Goal: Check status: Check status

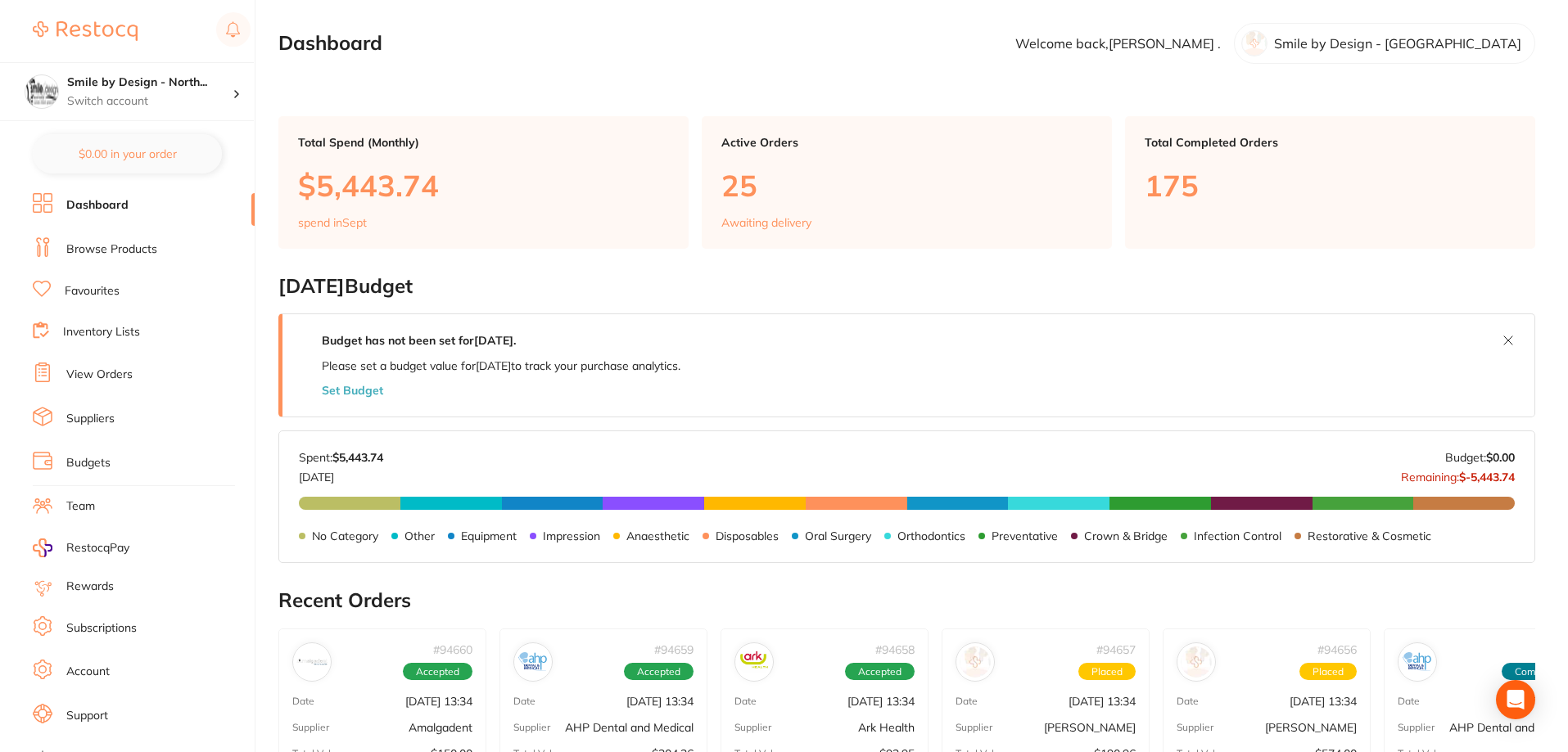
click at [108, 376] on link "View Orders" at bounding box center [99, 374] width 66 height 17
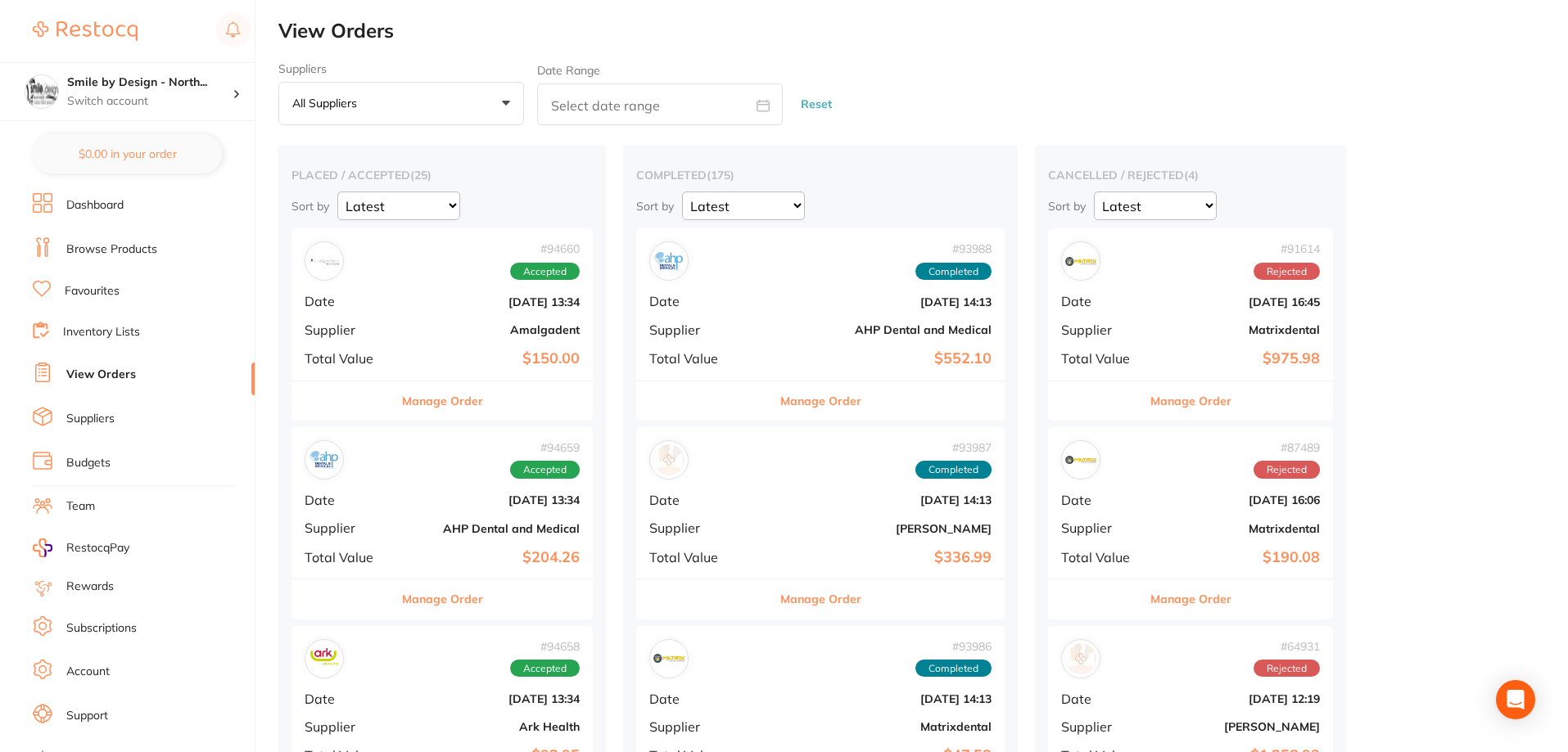
click at [479, 353] on b "$150.00" at bounding box center [492, 359] width 174 height 17
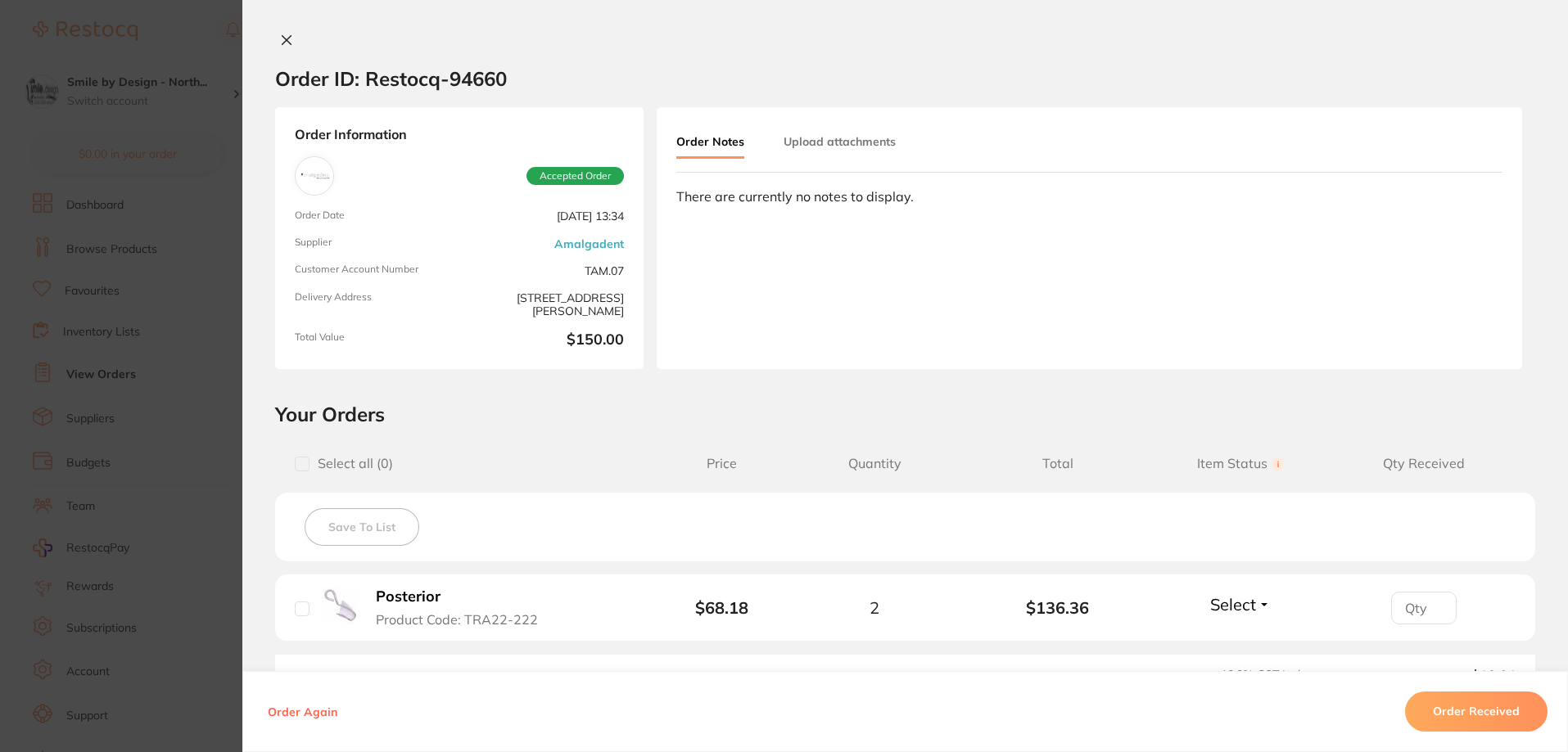
click at [283, 42] on icon at bounding box center [287, 40] width 9 height 9
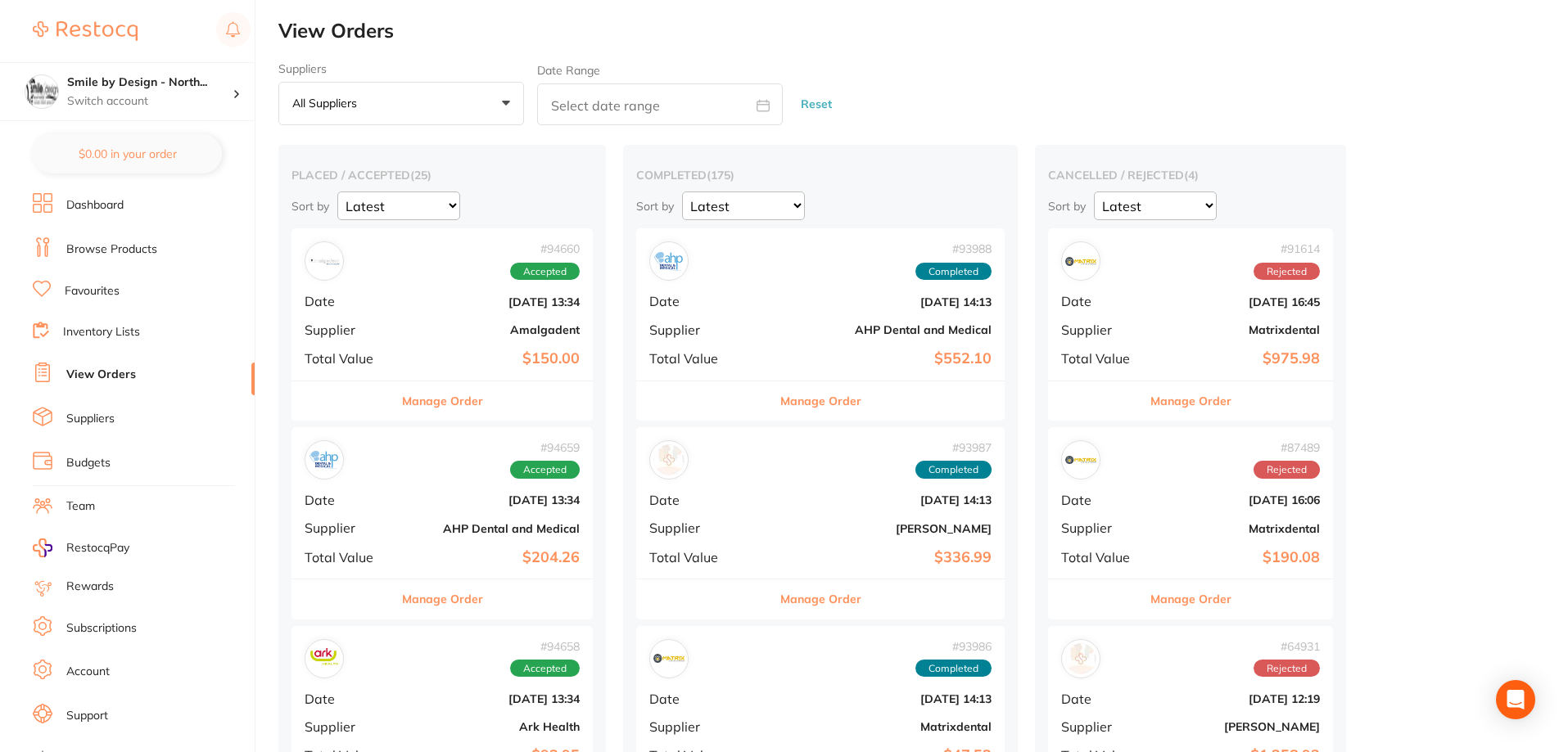
click at [183, 86] on h4 "Smile by Design - North..." at bounding box center [150, 83] width 165 height 17
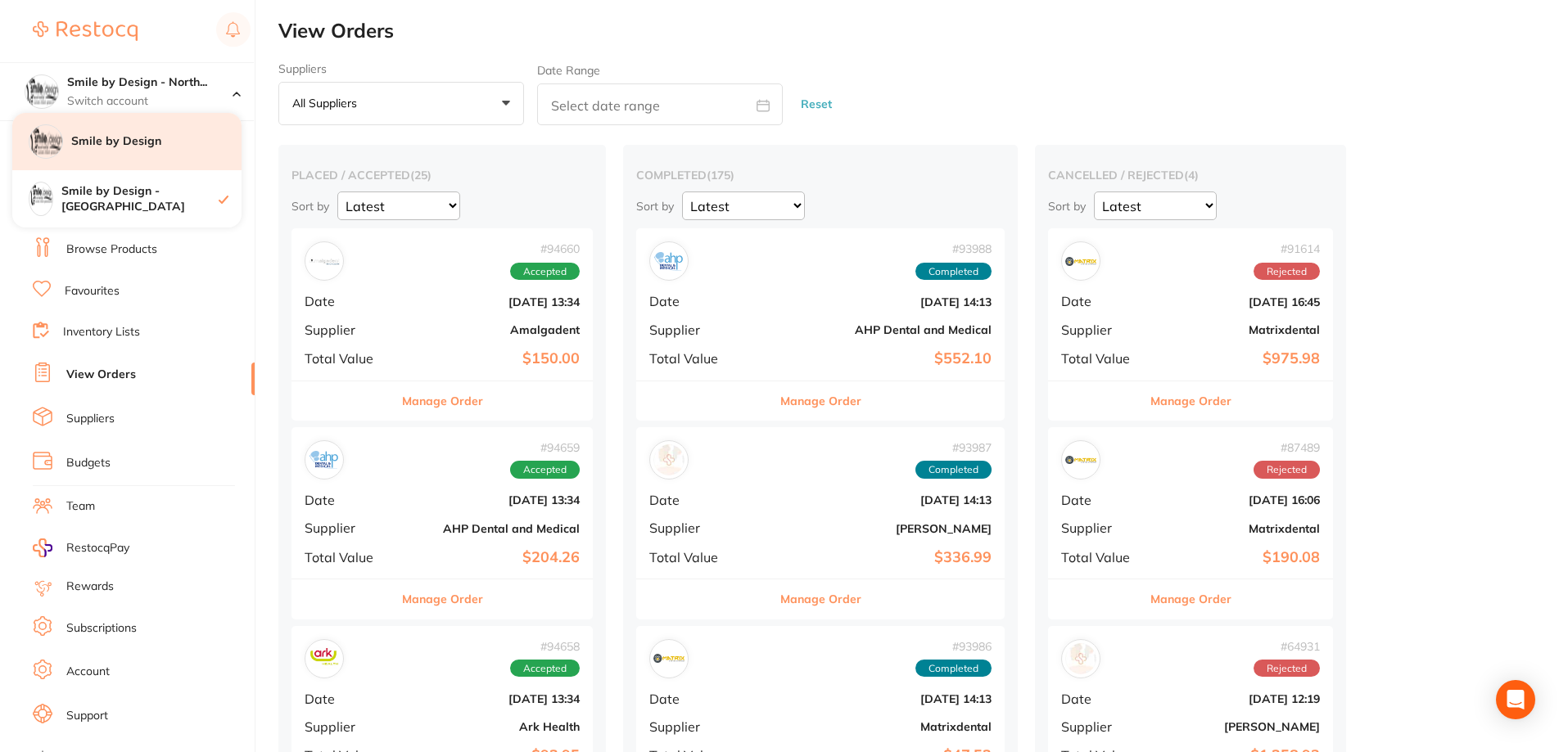
click at [174, 154] on div "Smile by Design" at bounding box center [127, 141] width 229 height 57
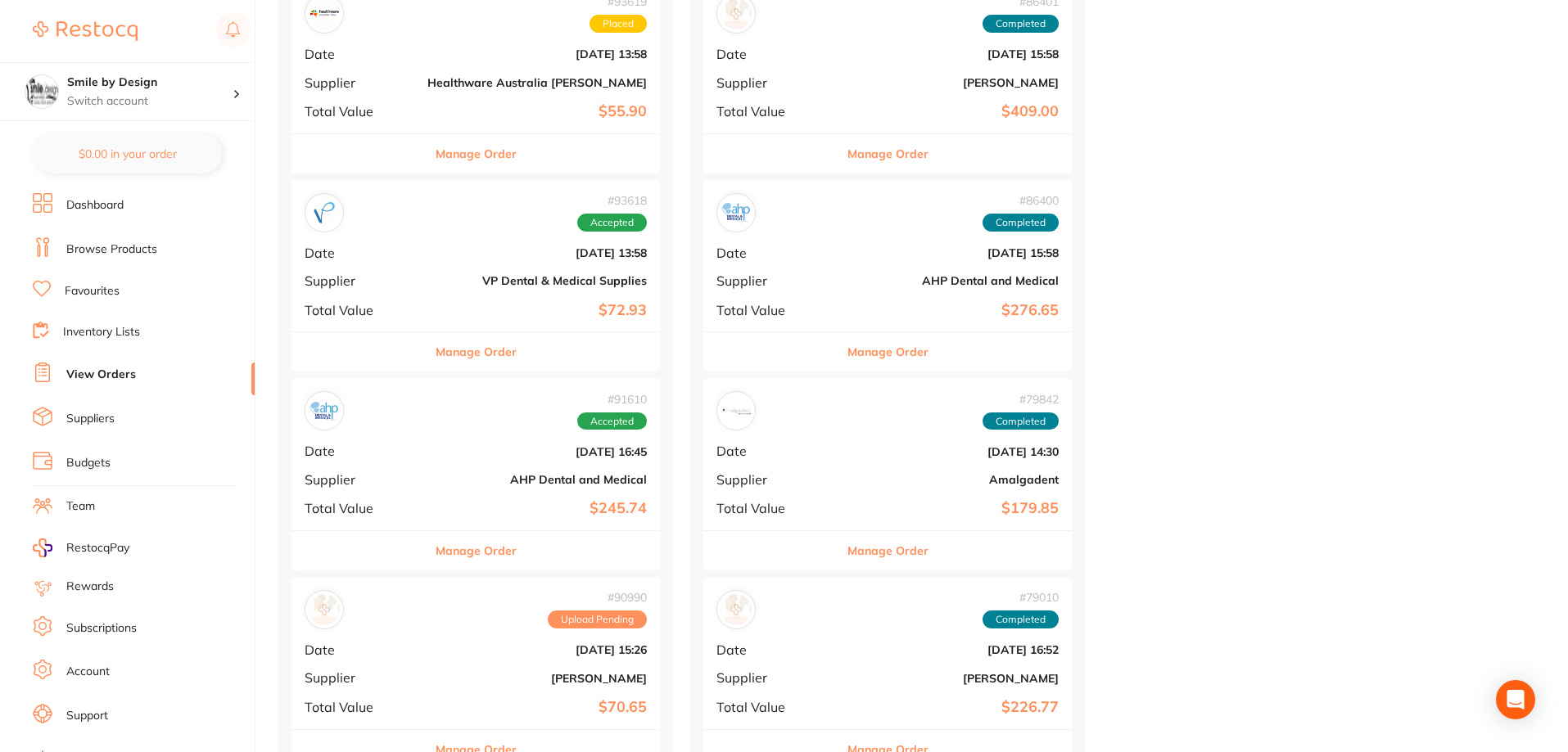
scroll to position [1719, 0]
